Goal: Find specific page/section: Find specific page/section

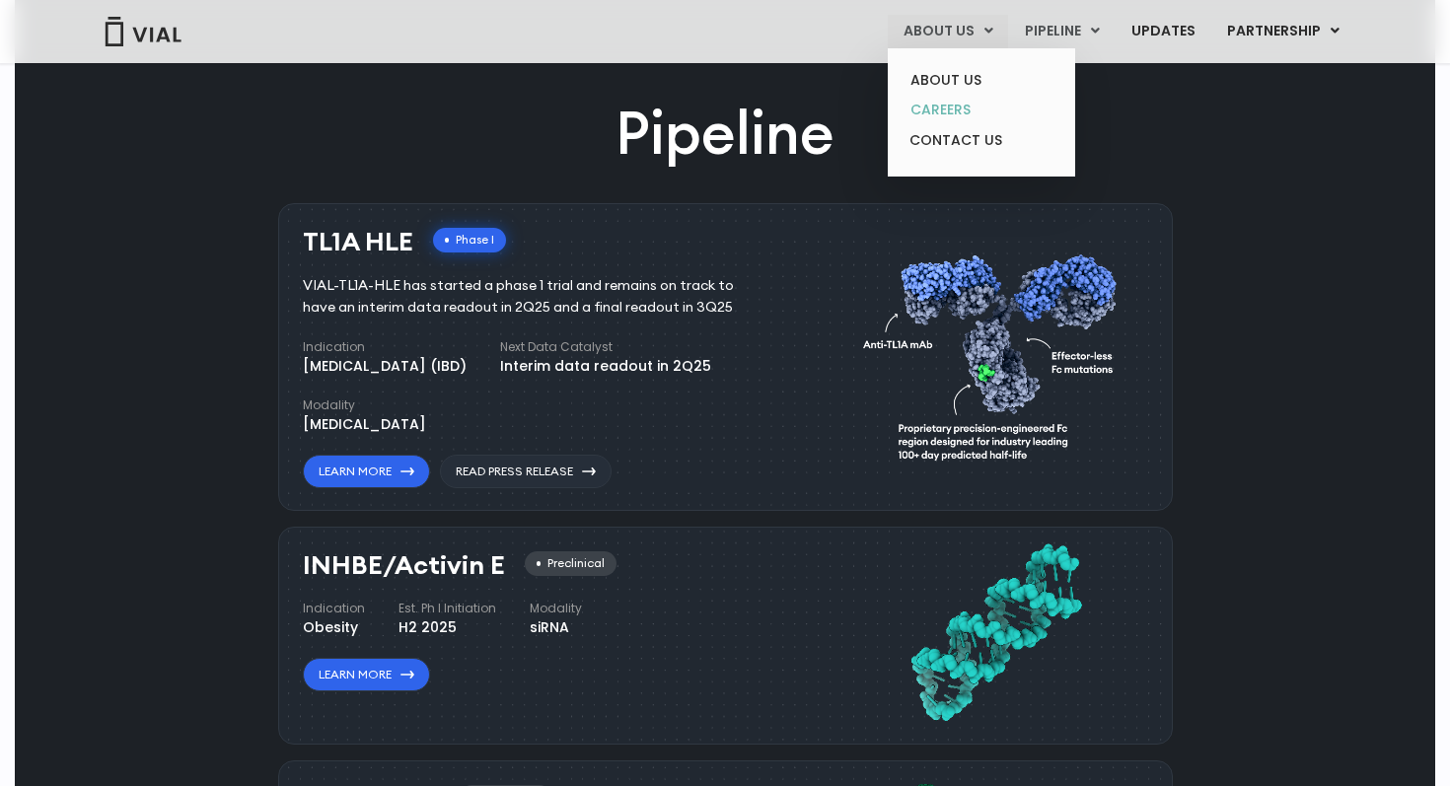
click at [972, 105] on link "CAREERS" at bounding box center [981, 110] width 173 height 31
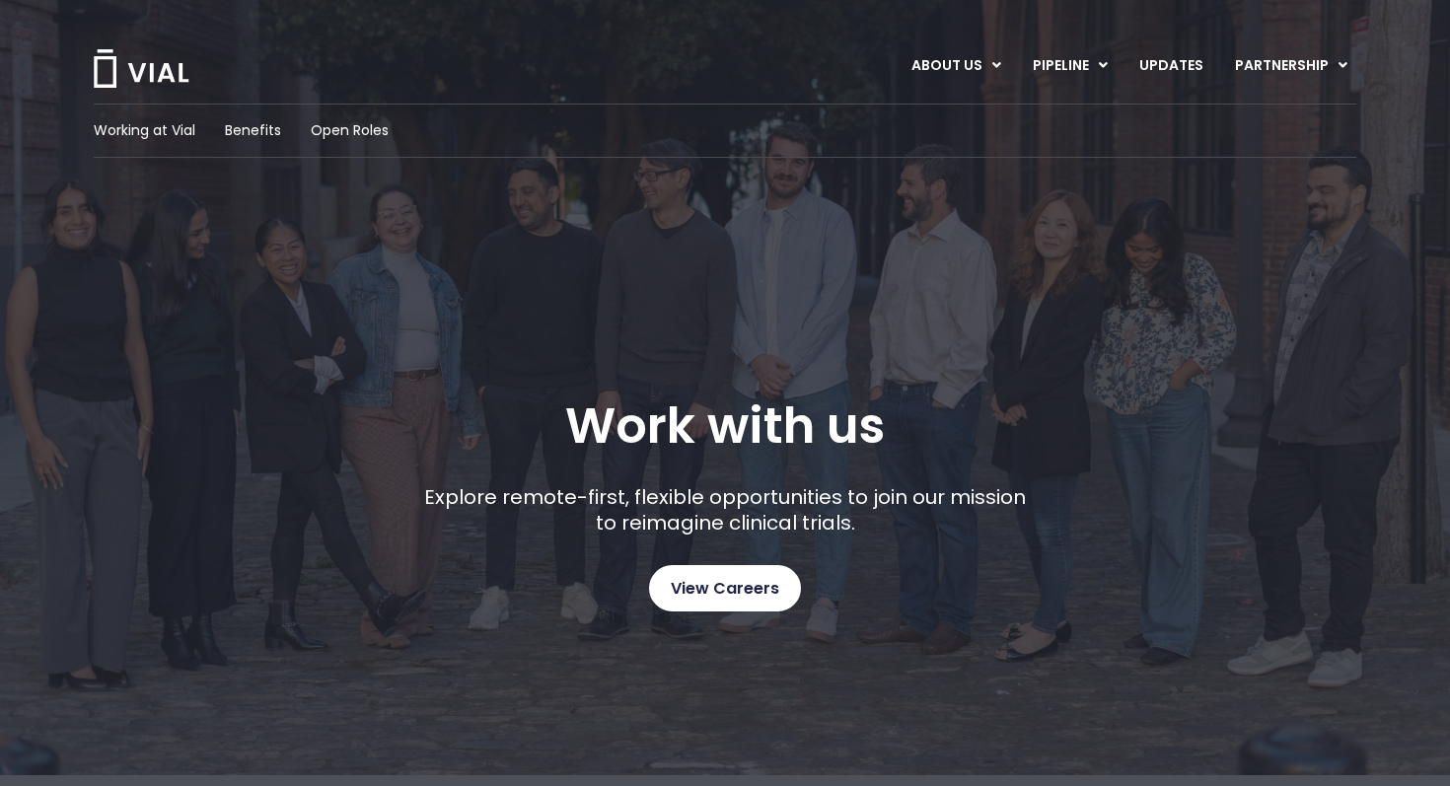
click at [710, 590] on span "View Careers" at bounding box center [725, 589] width 109 height 26
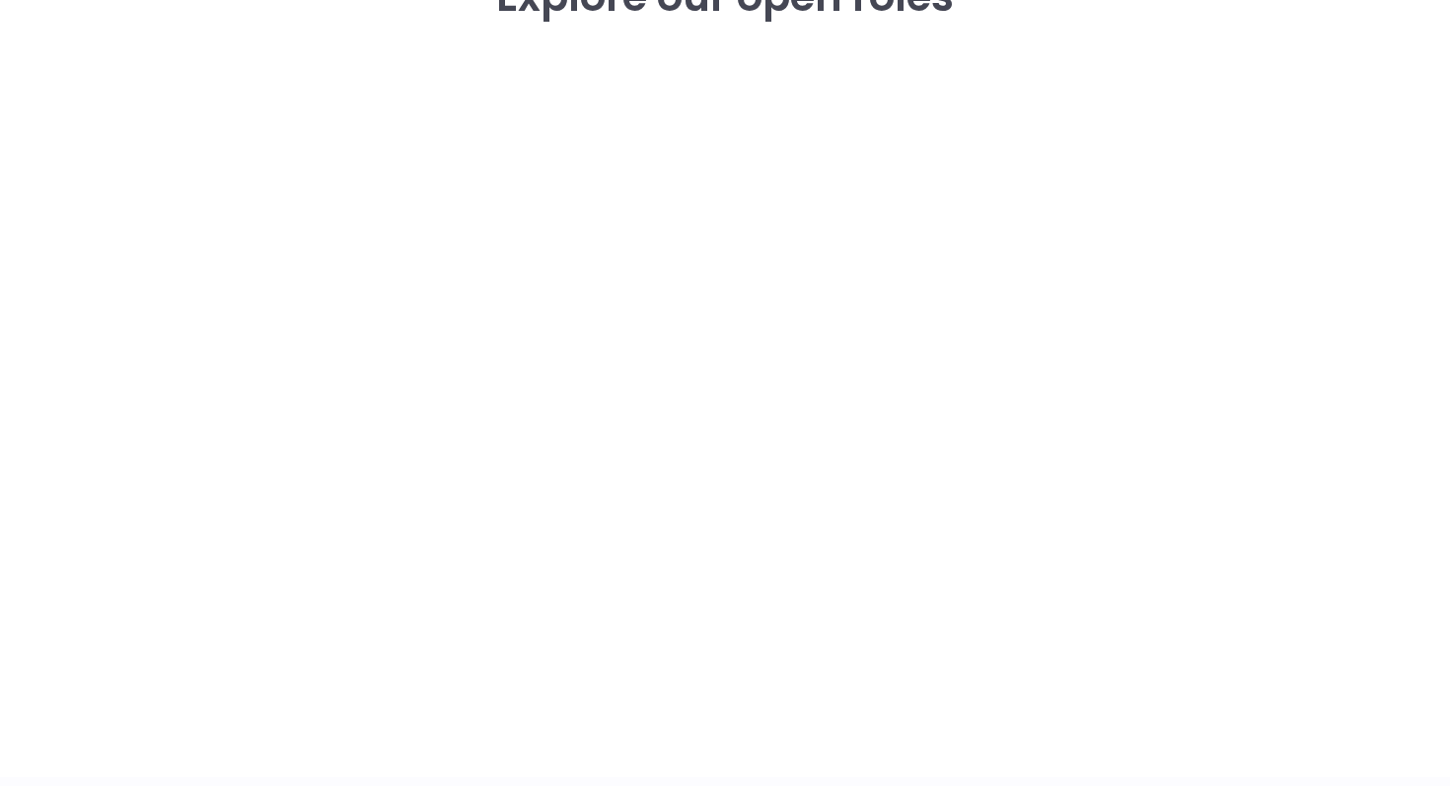
scroll to position [2899, 0]
